Goal: Task Accomplishment & Management: Use online tool/utility

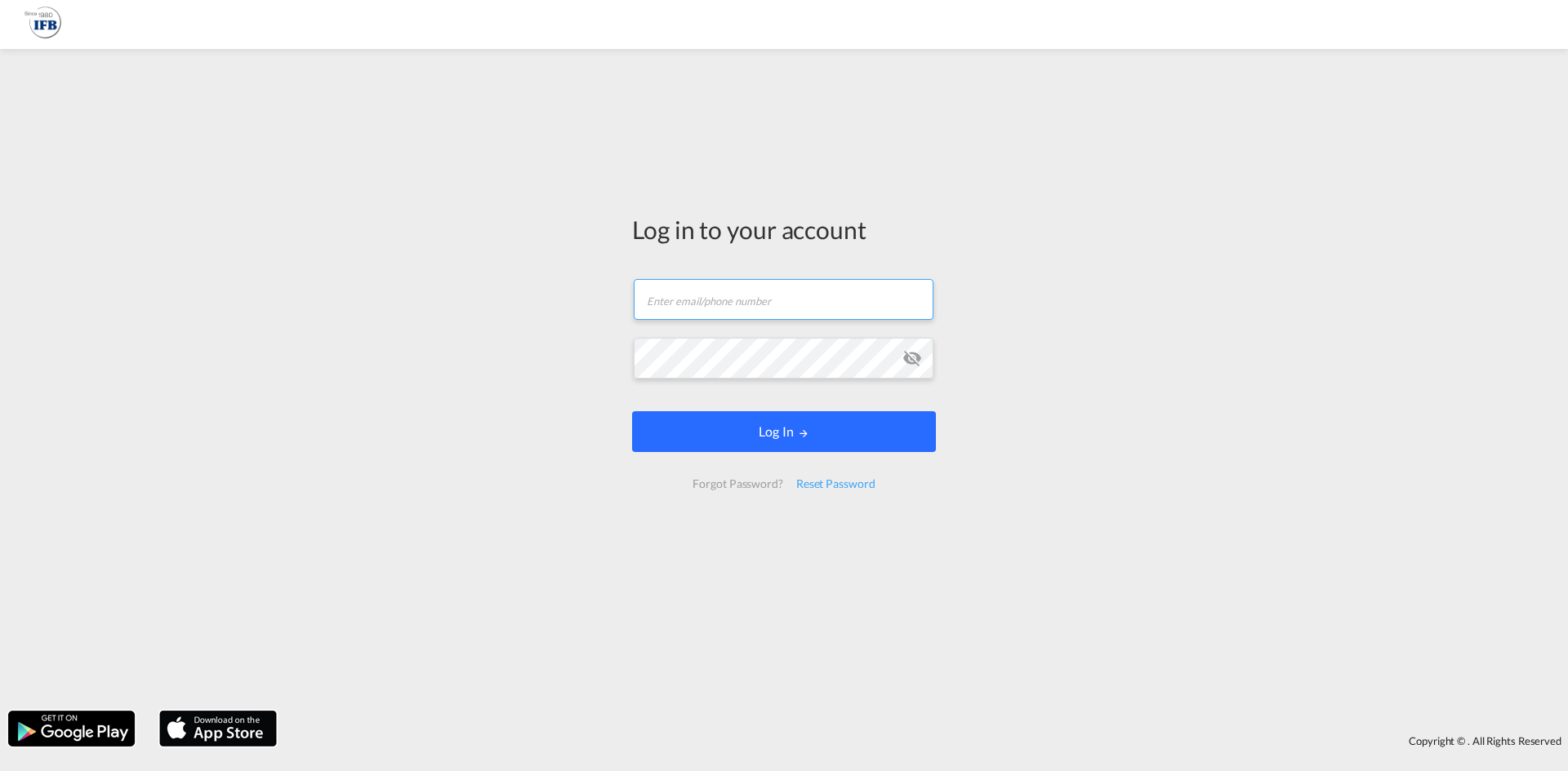
type input "[PERSON_NAME][EMAIL_ADDRESS][DOMAIN_NAME]"
click at [750, 425] on button "Log In" at bounding box center [783, 432] width 304 height 41
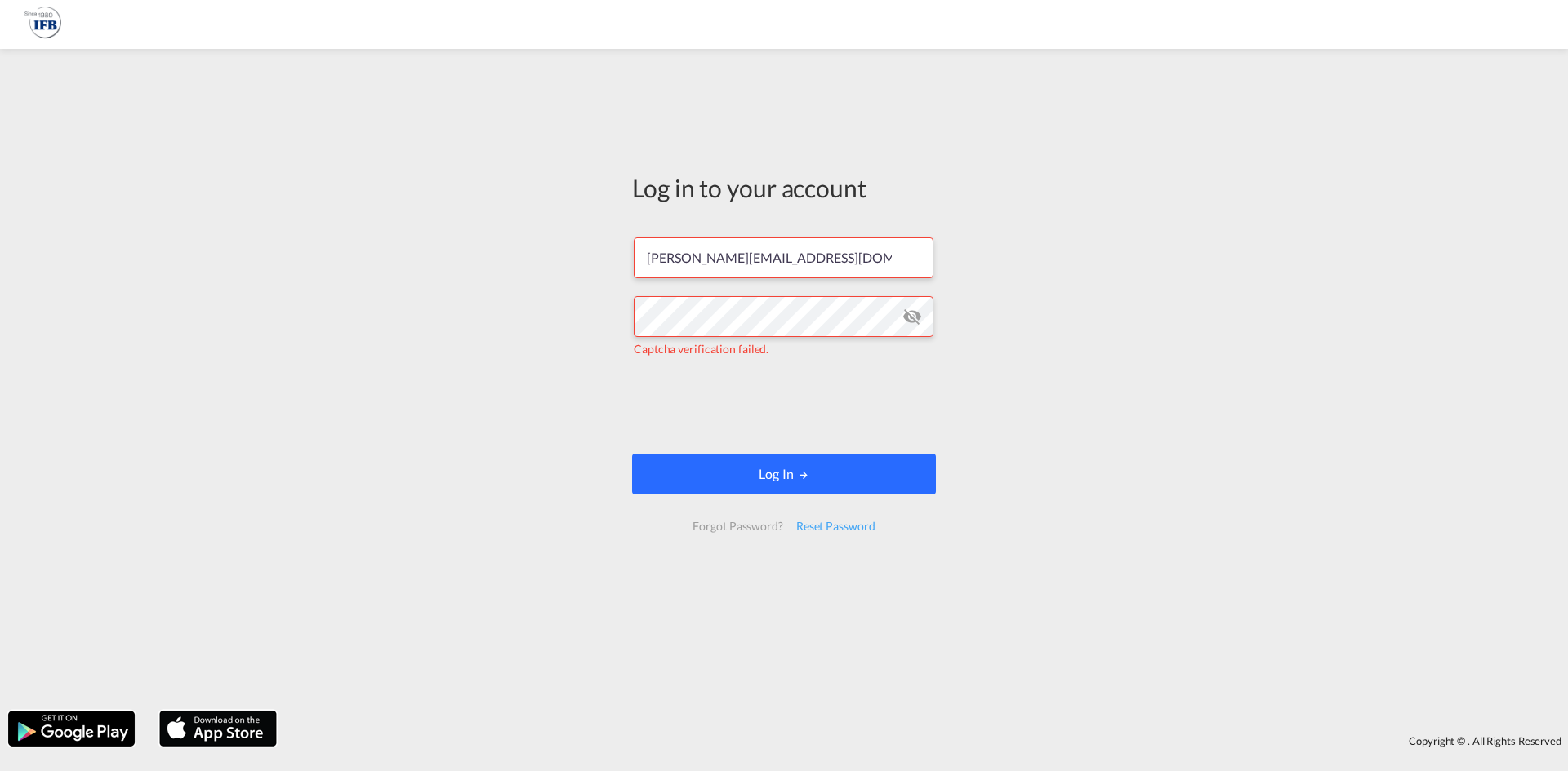
click at [815, 471] on button "Log In" at bounding box center [783, 474] width 304 height 41
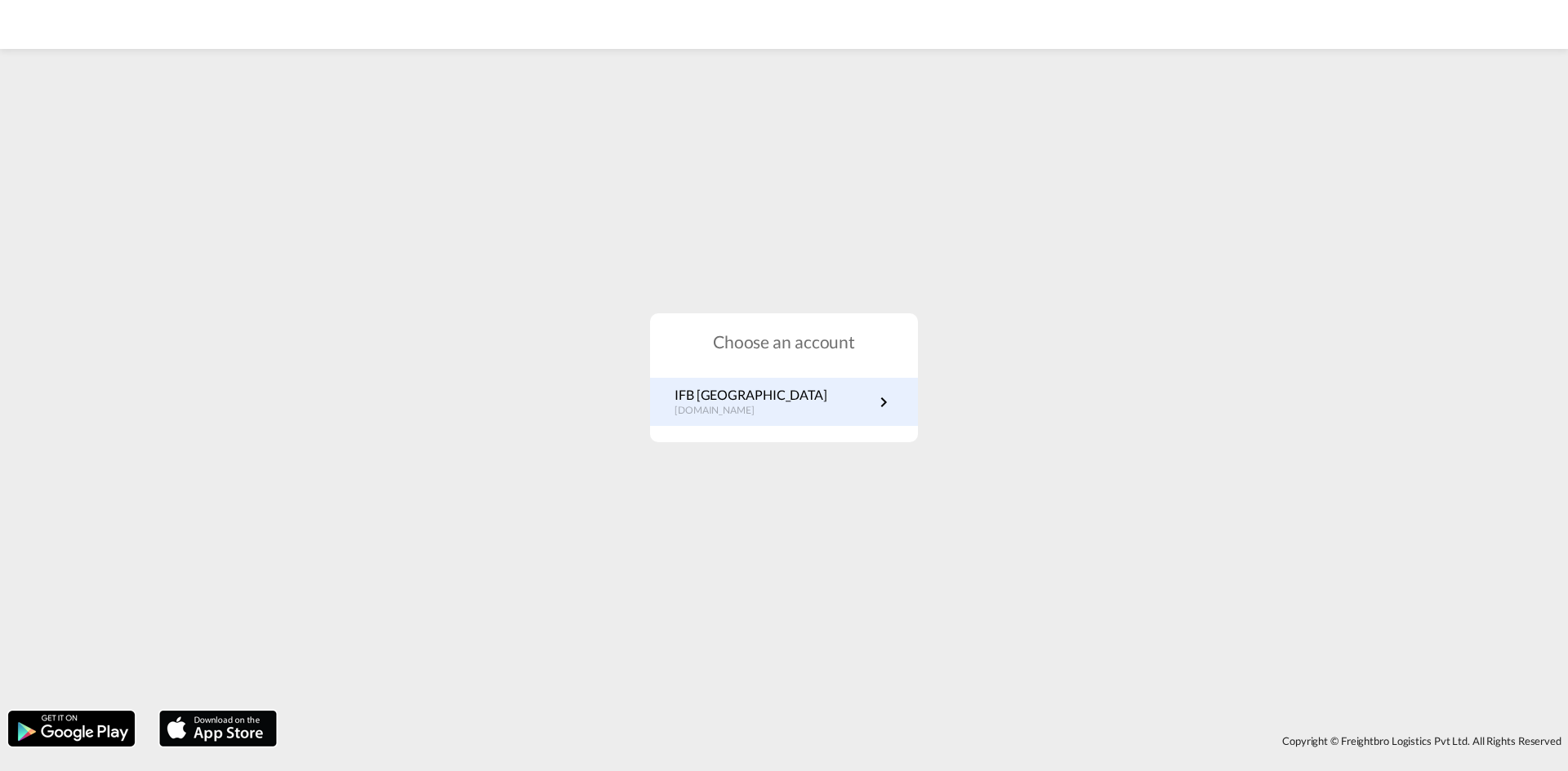
click at [732, 400] on p "IFB [GEOGRAPHIC_DATA]" at bounding box center [751, 395] width 152 height 18
